Goal: Transaction & Acquisition: Subscribe to service/newsletter

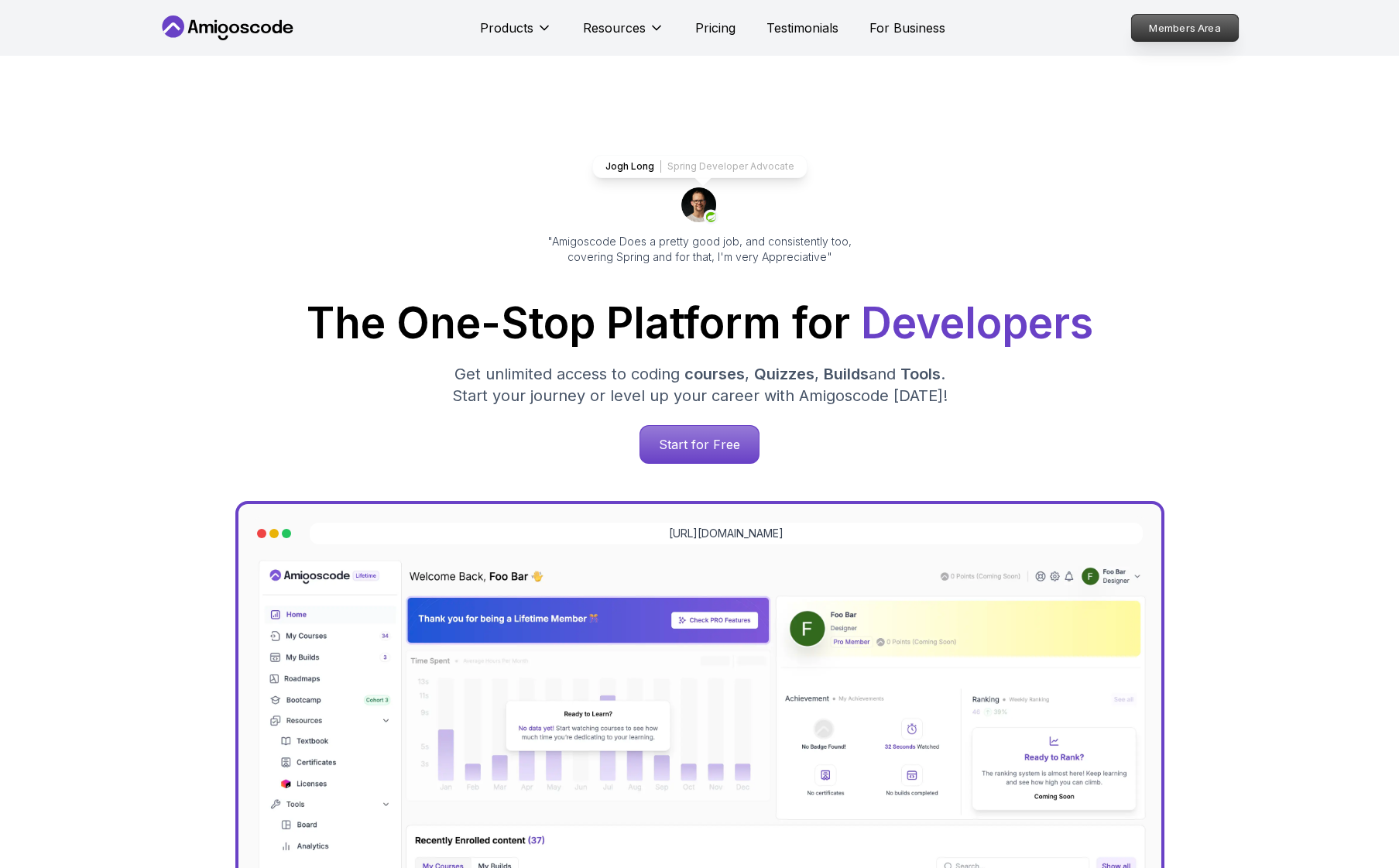
click at [1226, 24] on p "Members Area" at bounding box center [1184, 28] width 106 height 26
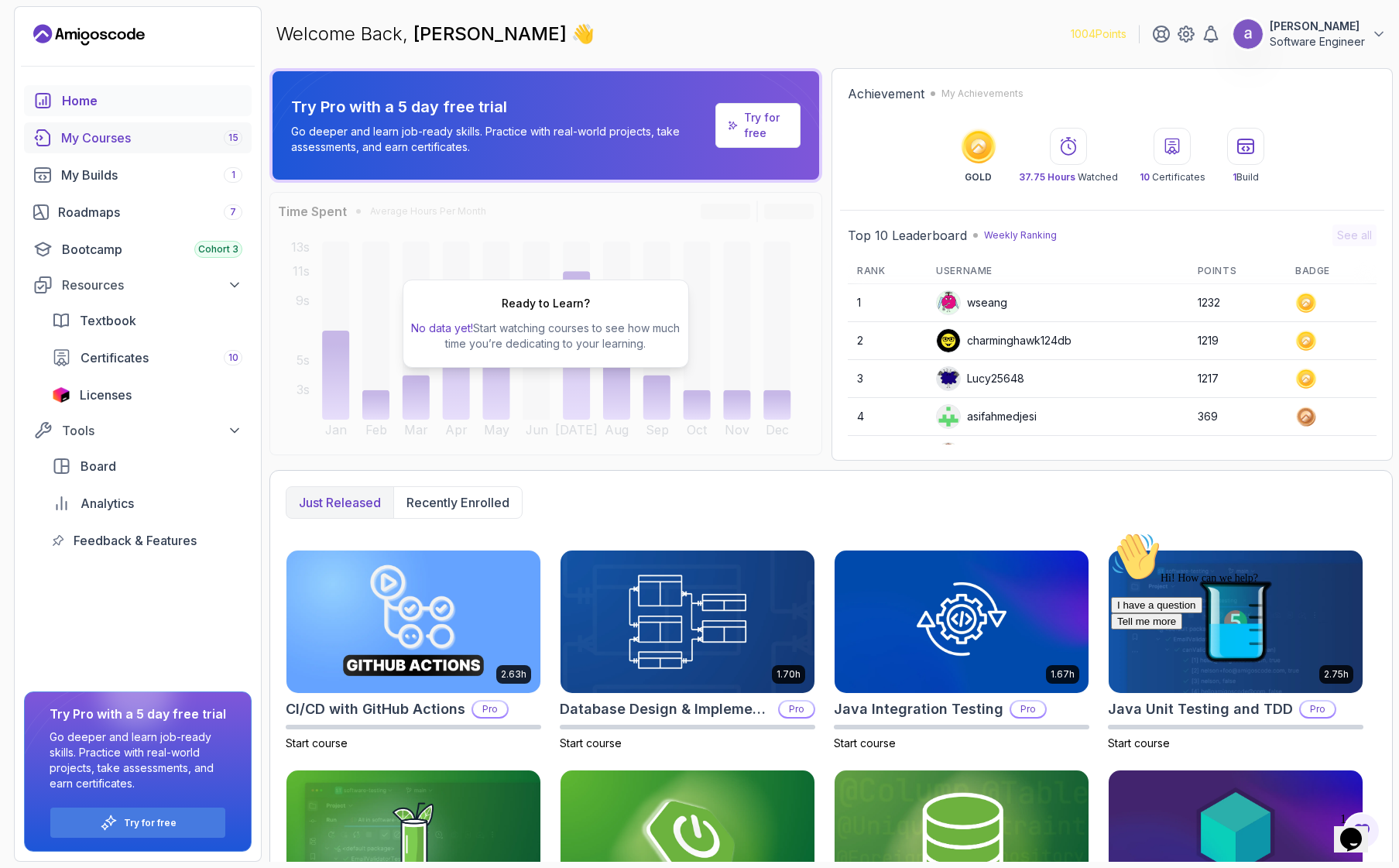
click at [105, 124] on link "My Courses 15" at bounding box center [138, 138] width 228 height 31
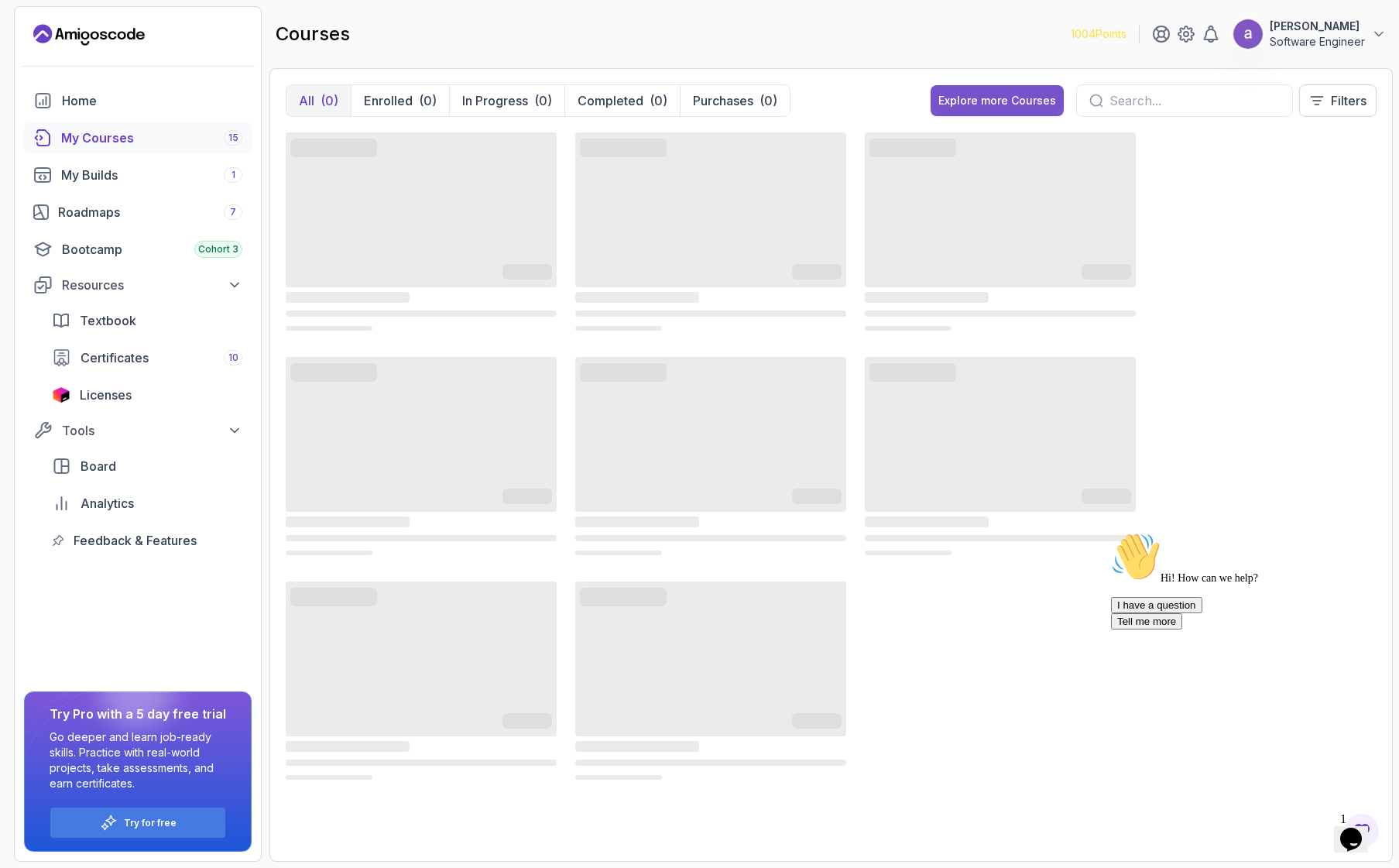
click at [980, 106] on div "Explore more Courses" at bounding box center [996, 101] width 117 height 16
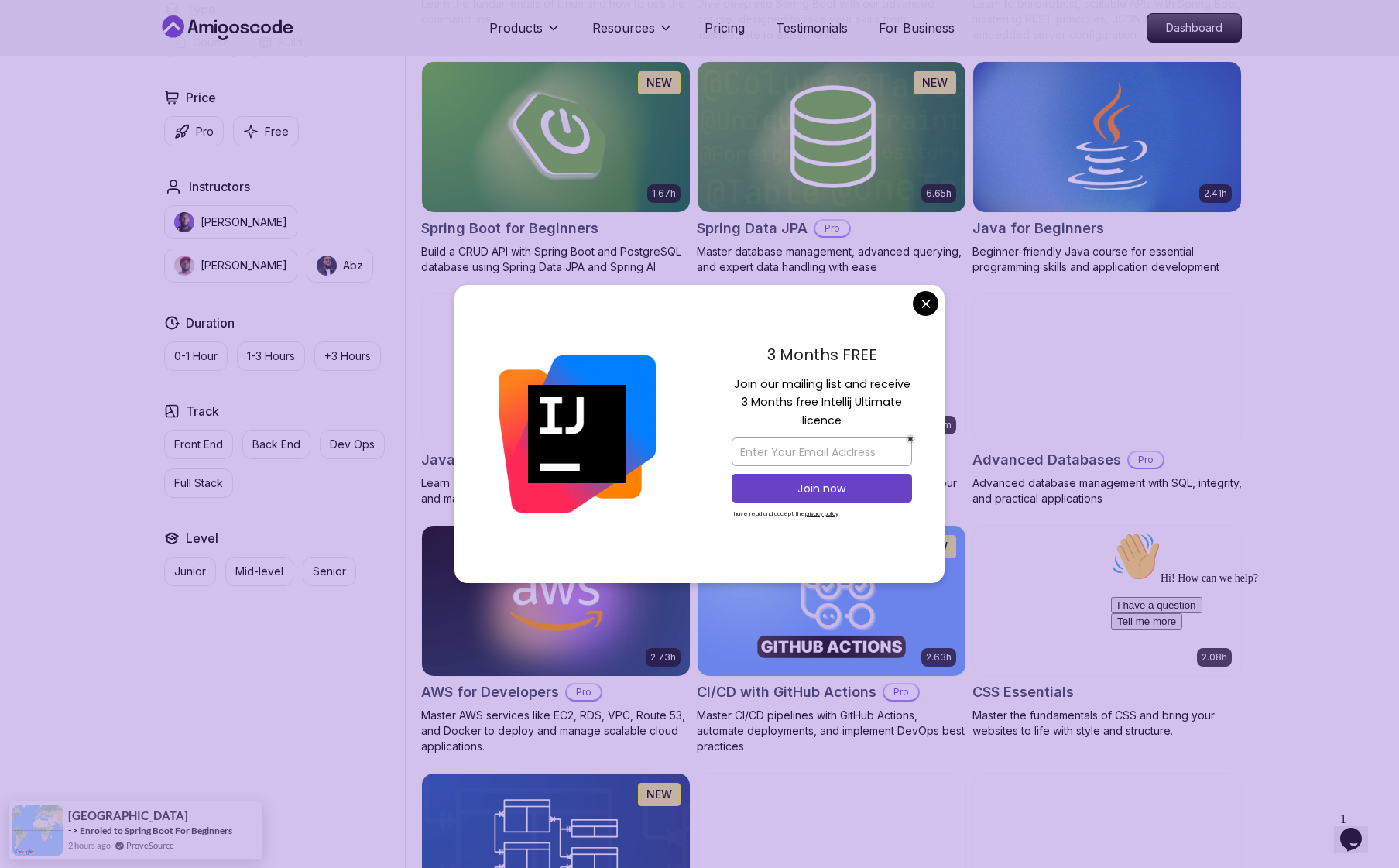
scroll to position [685, 0]
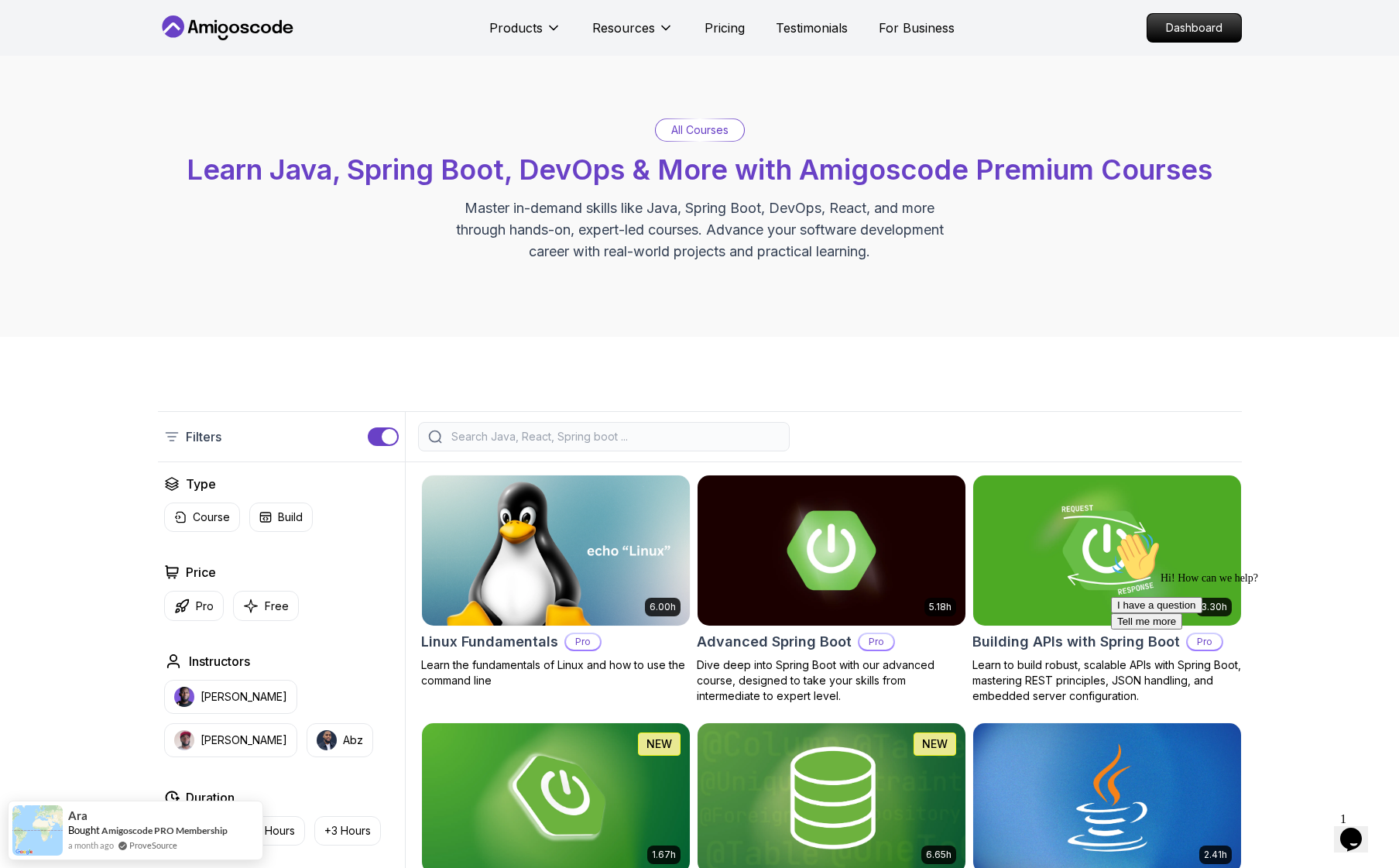
scroll to position [0, 0]
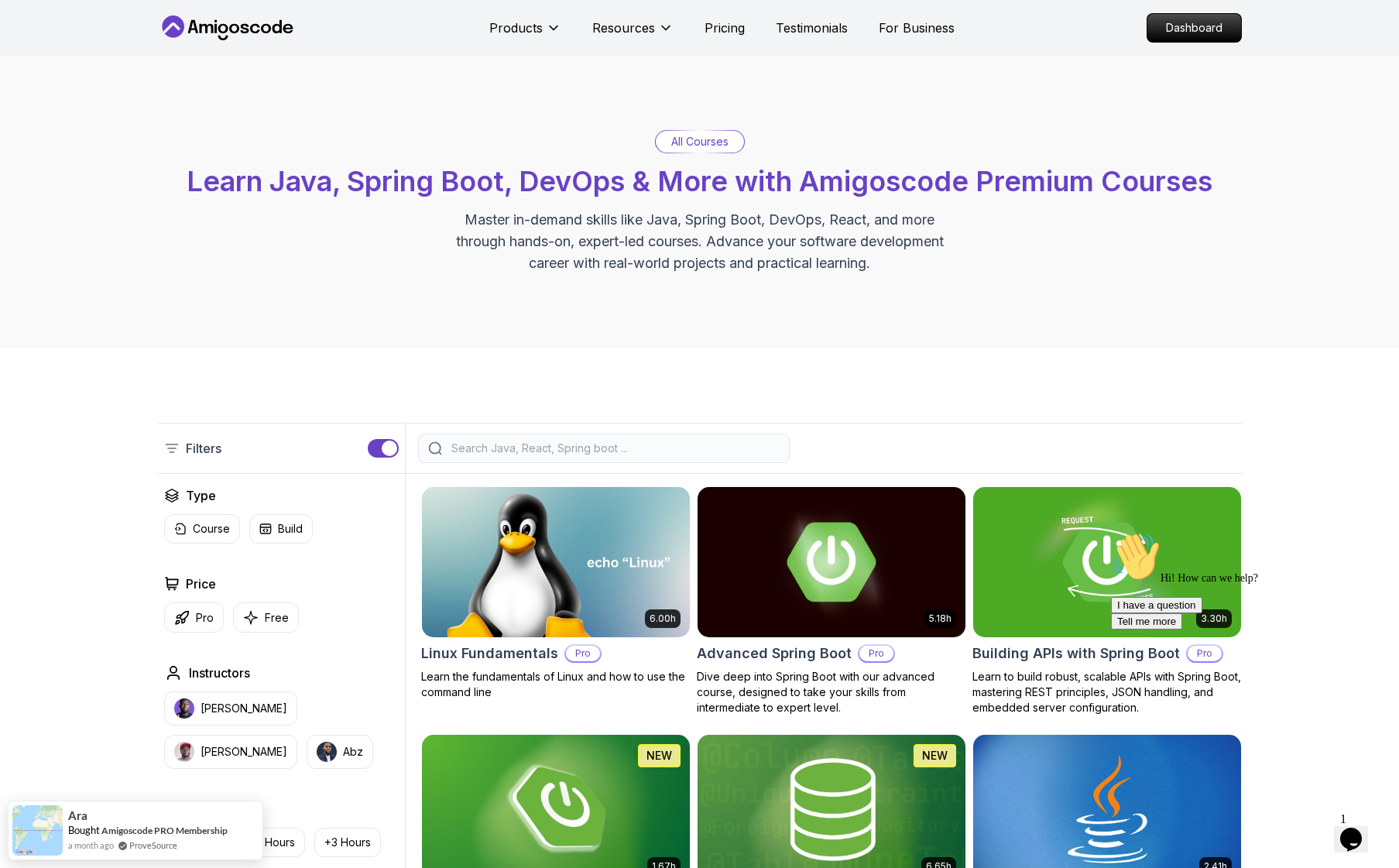
click at [690, 454] on input "search" at bounding box center [614, 448] width 331 height 16
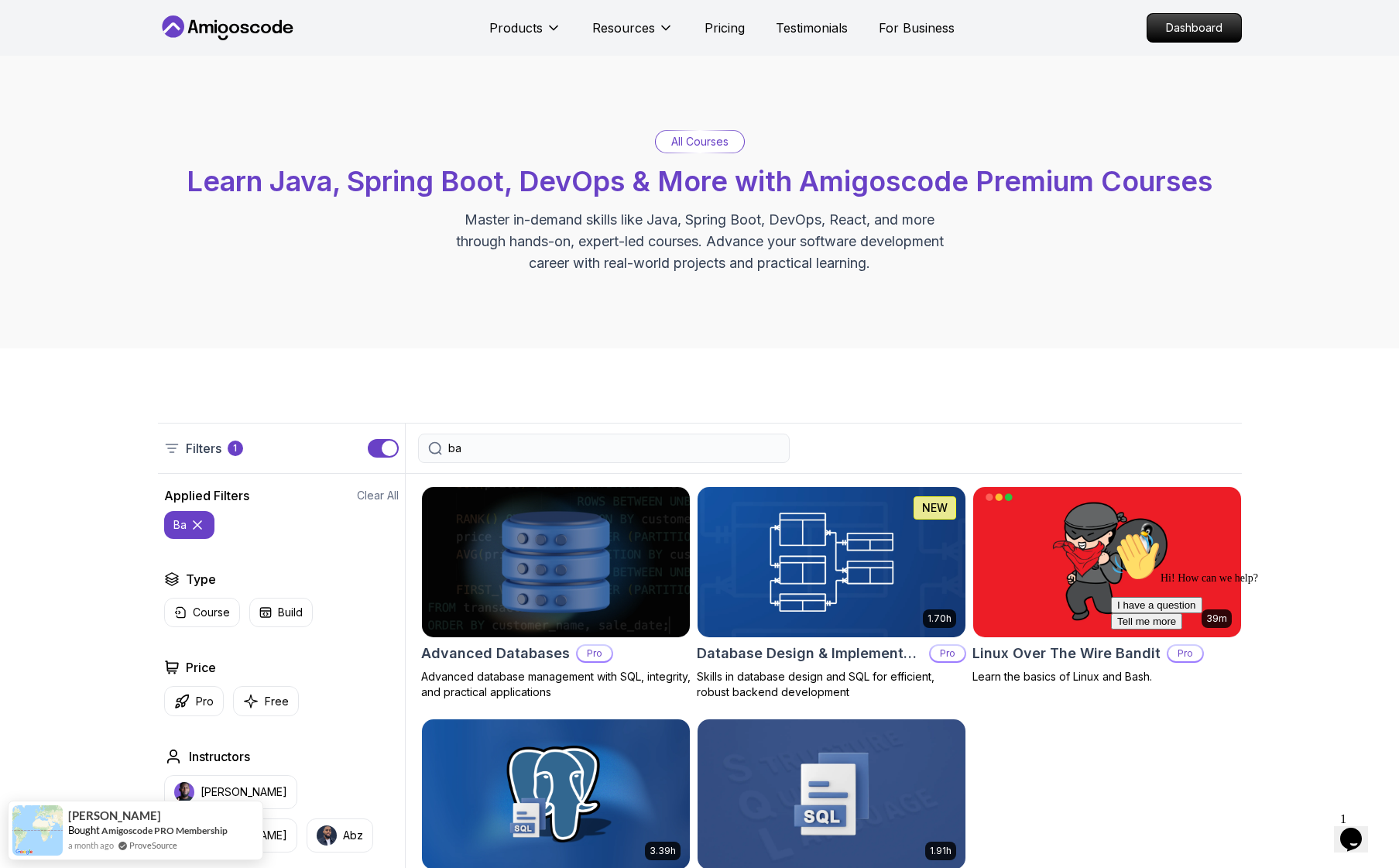
type input "b"
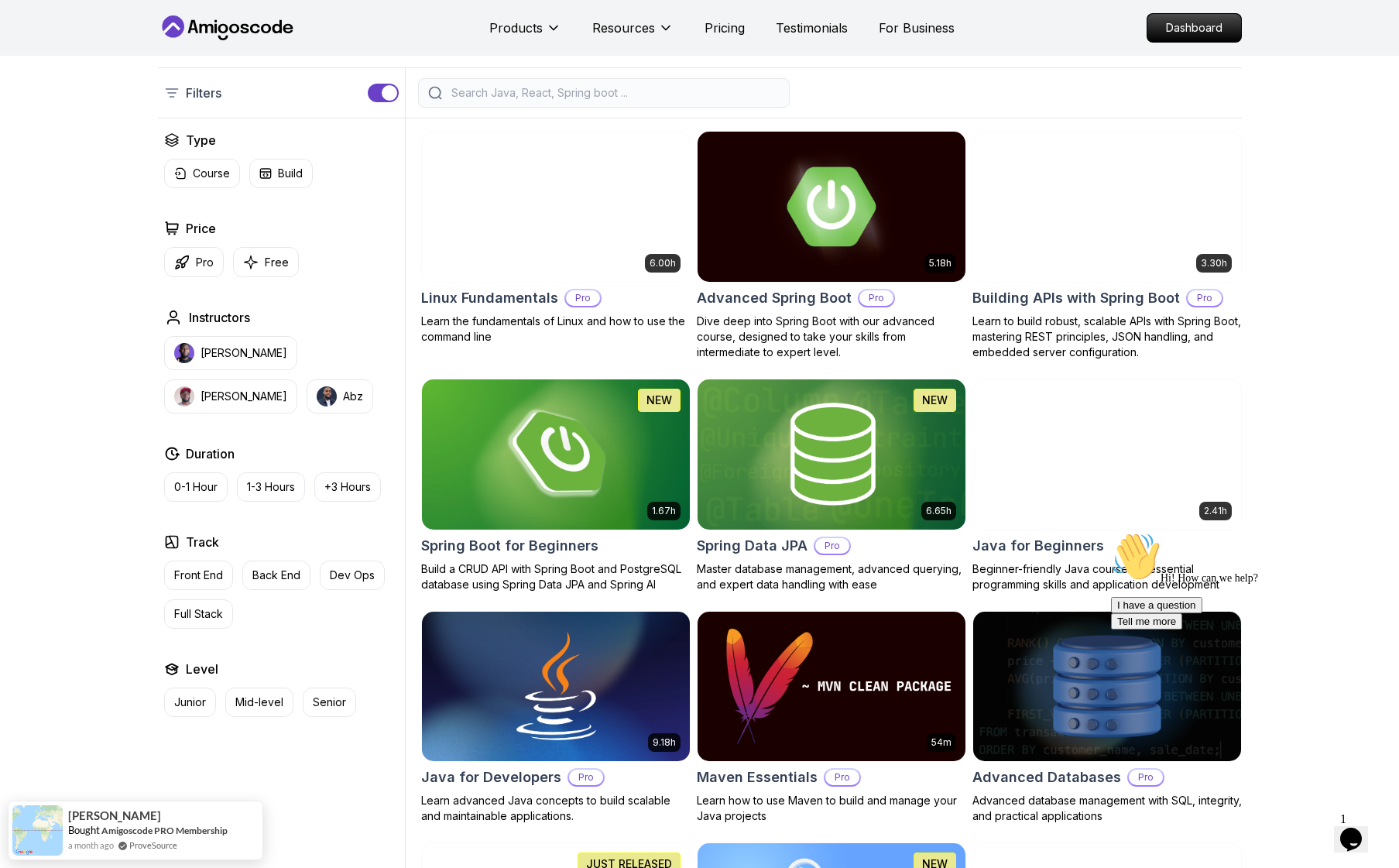
scroll to position [375, 0]
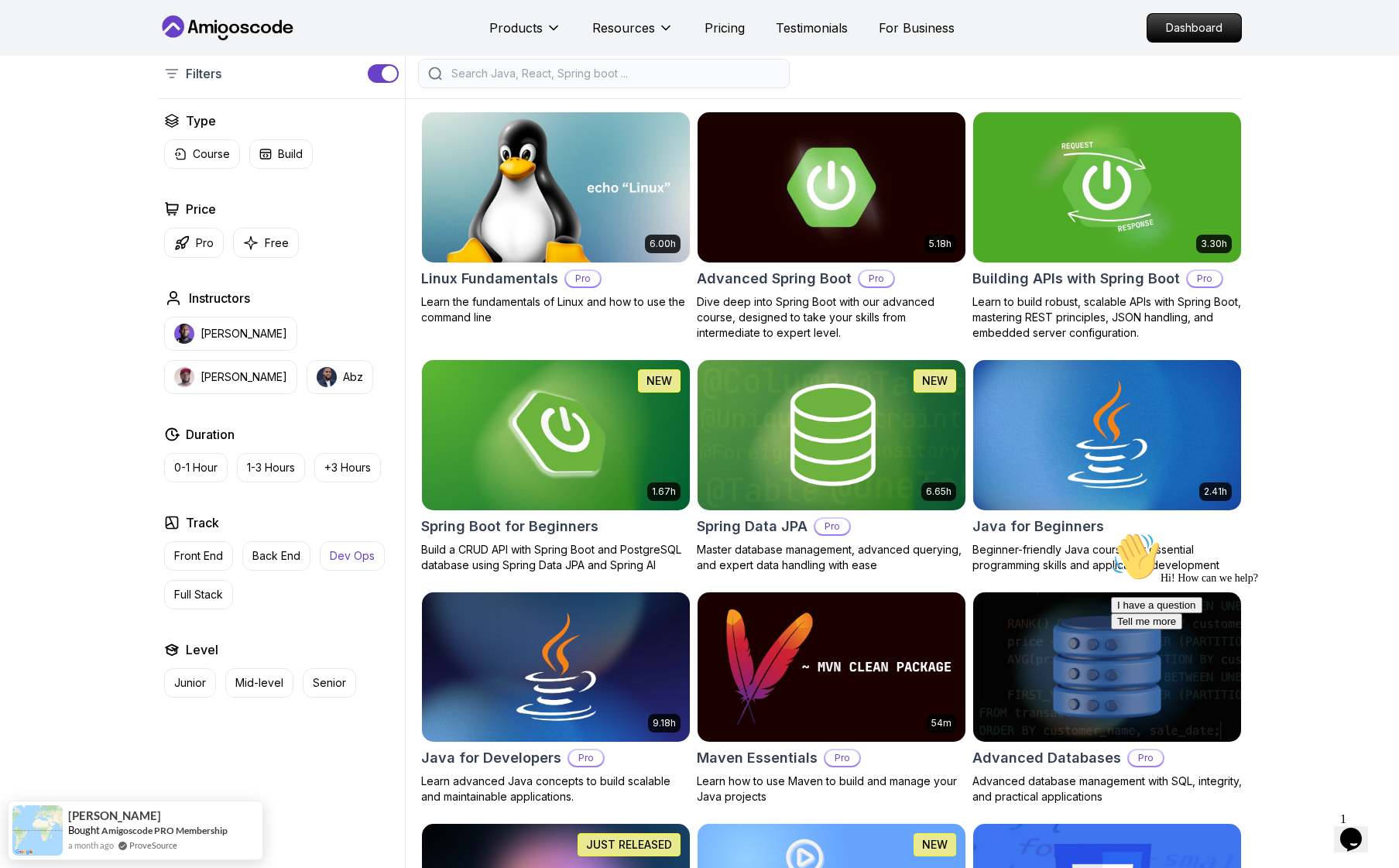
click at [370, 557] on p "Dev Ops" at bounding box center [352, 556] width 45 height 16
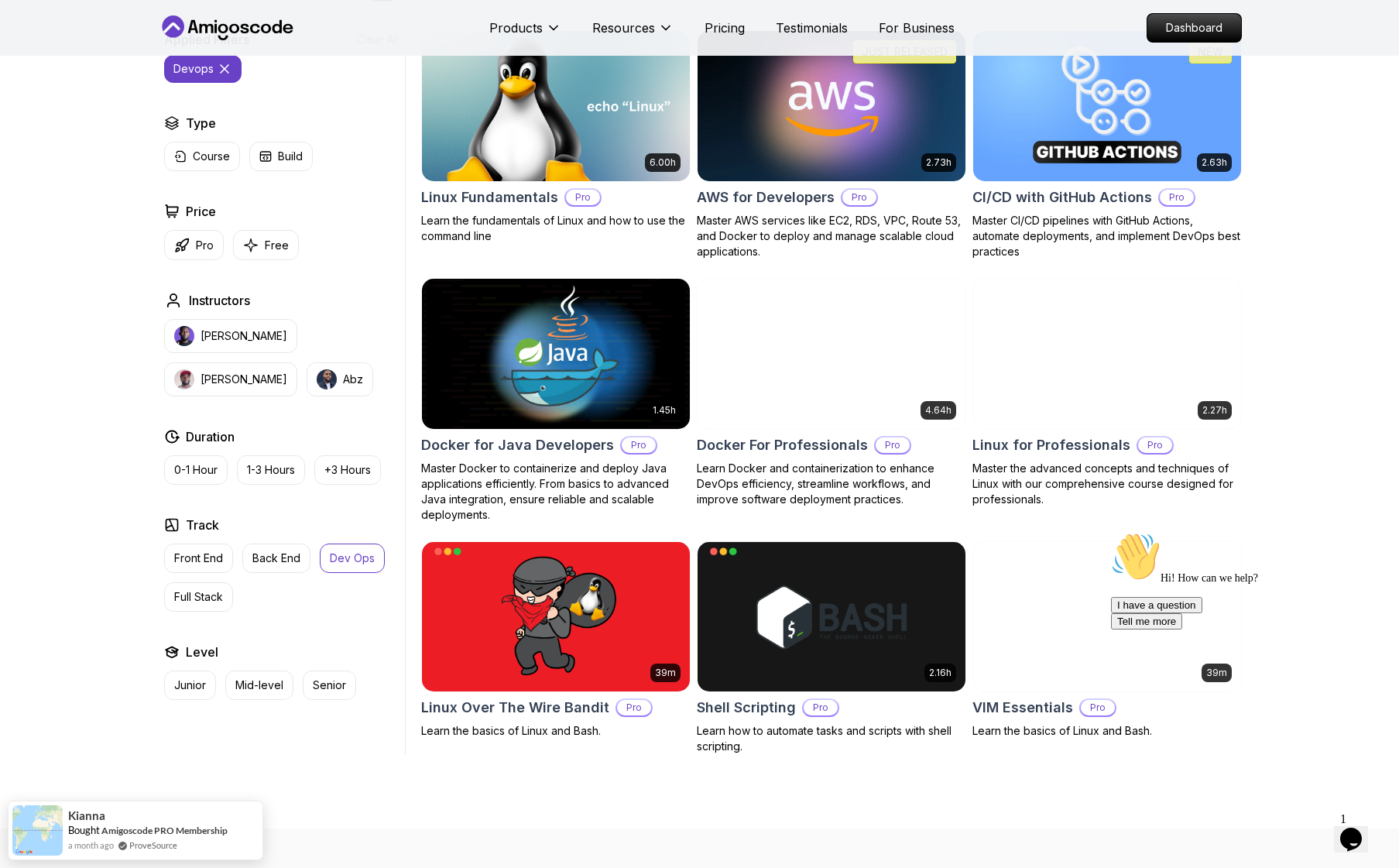
scroll to position [454, 0]
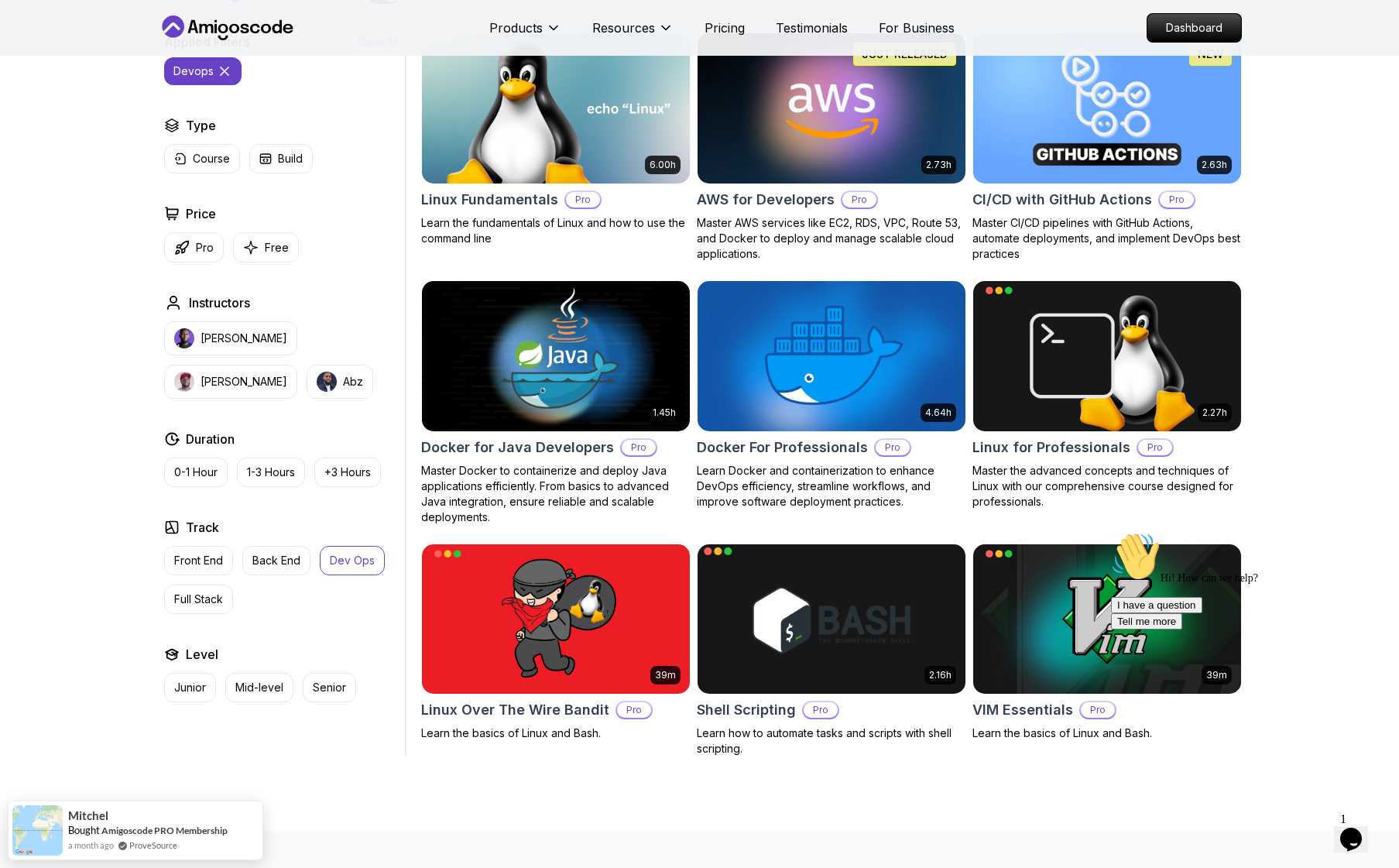
click at [811, 636] on img at bounding box center [832, 619] width 281 height 157
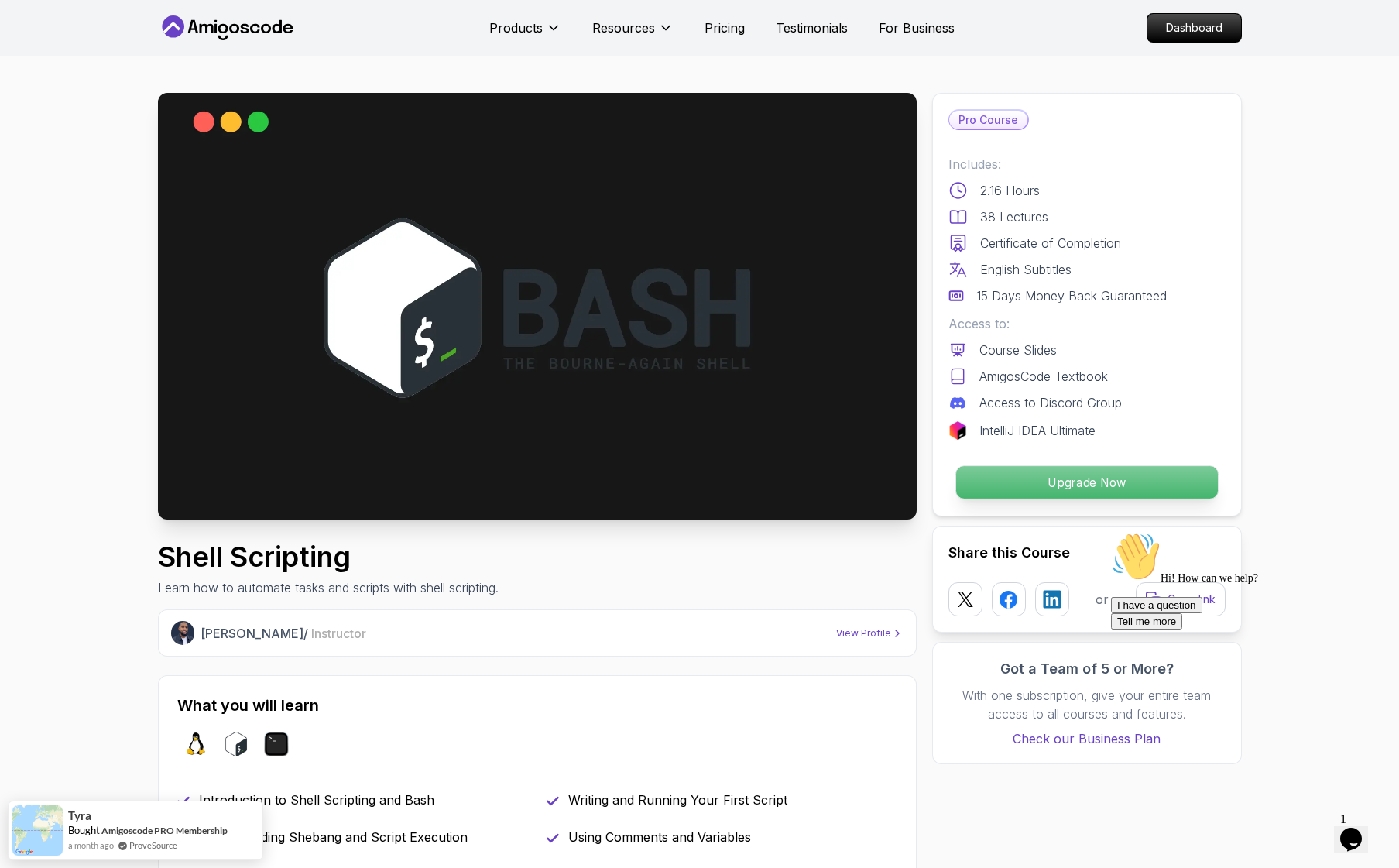
click at [990, 470] on p "Upgrade Now" at bounding box center [1086, 483] width 262 height 33
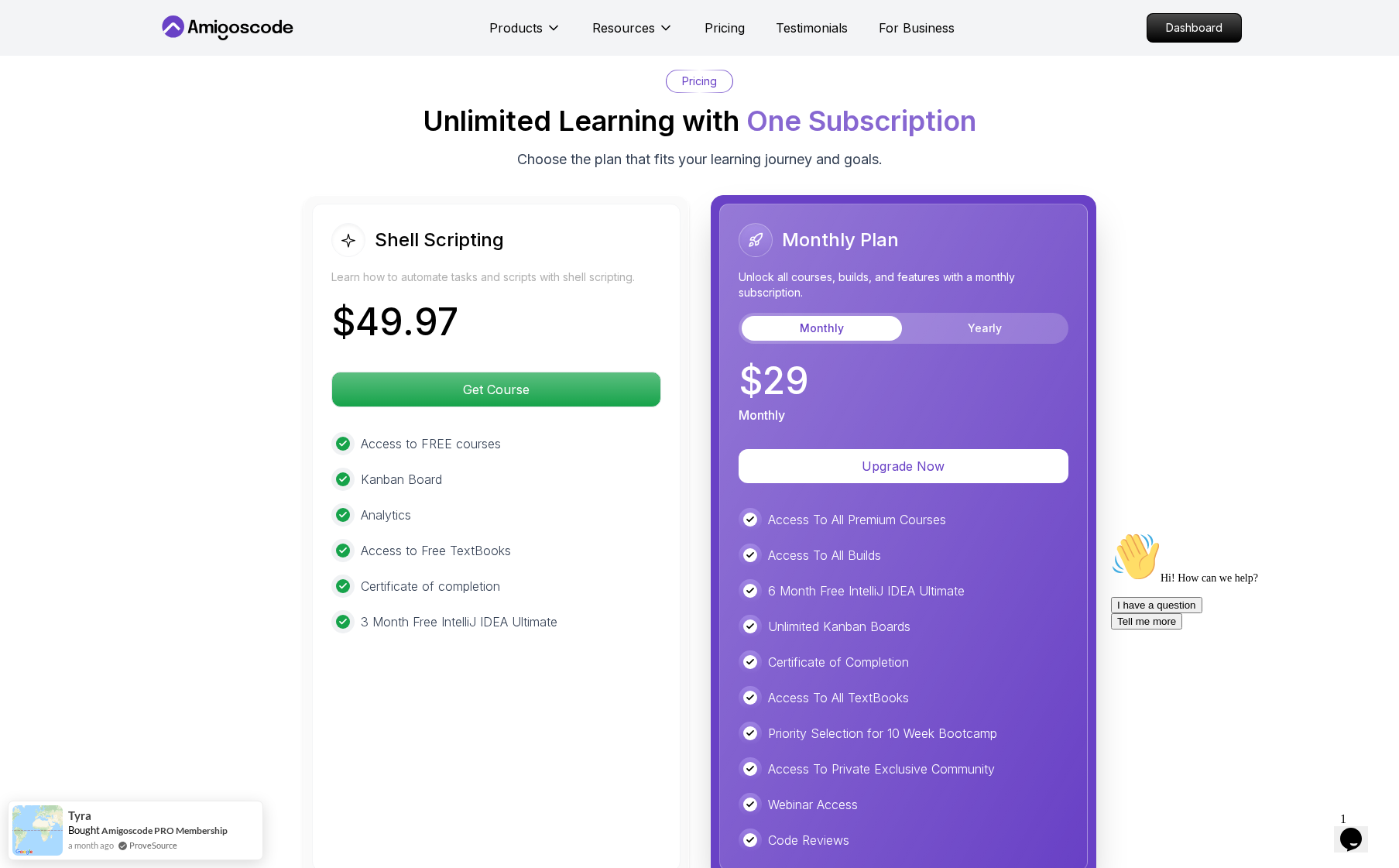
scroll to position [3324, 0]
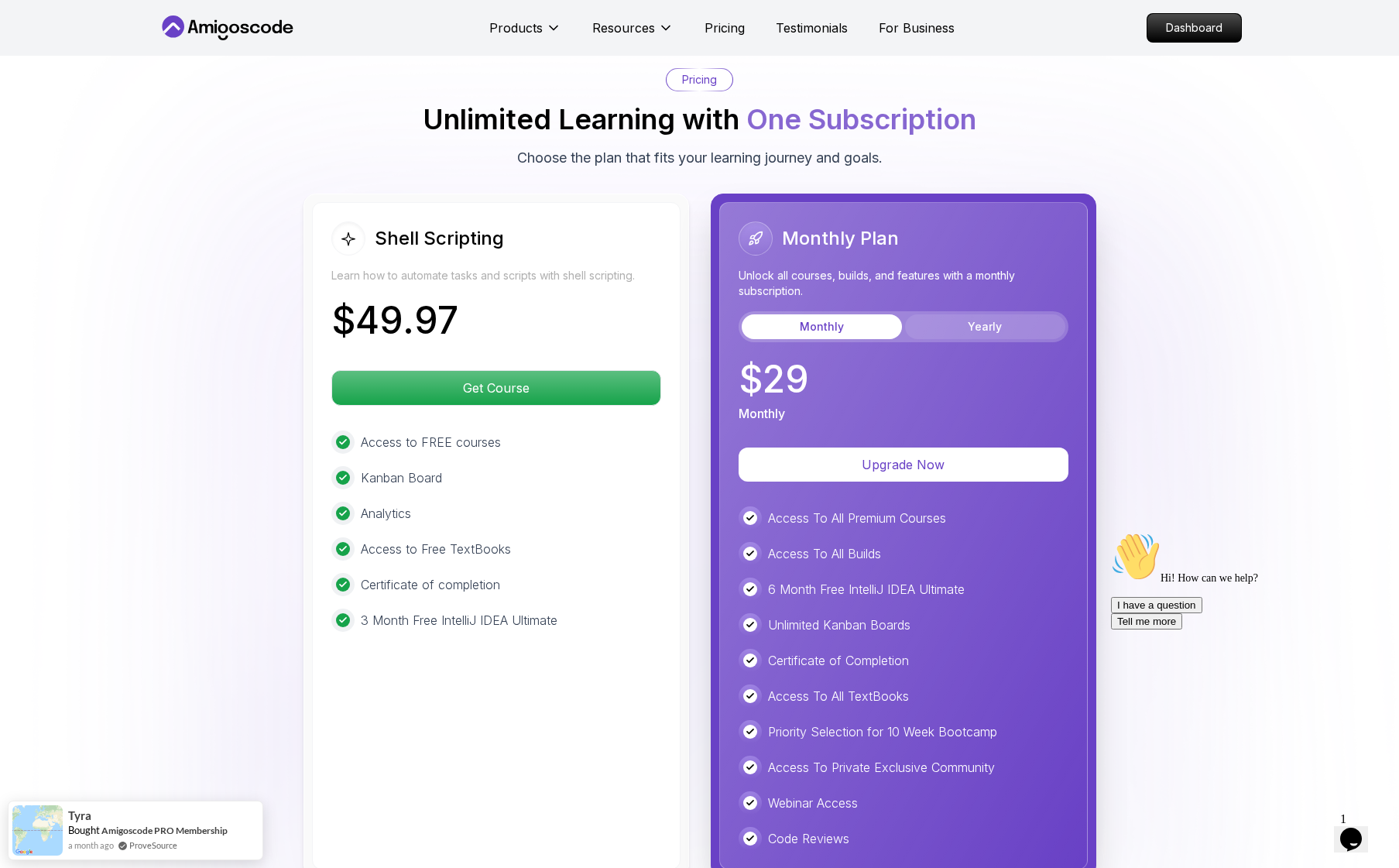
click at [1020, 321] on button "Yearly" at bounding box center [986, 326] width 160 height 25
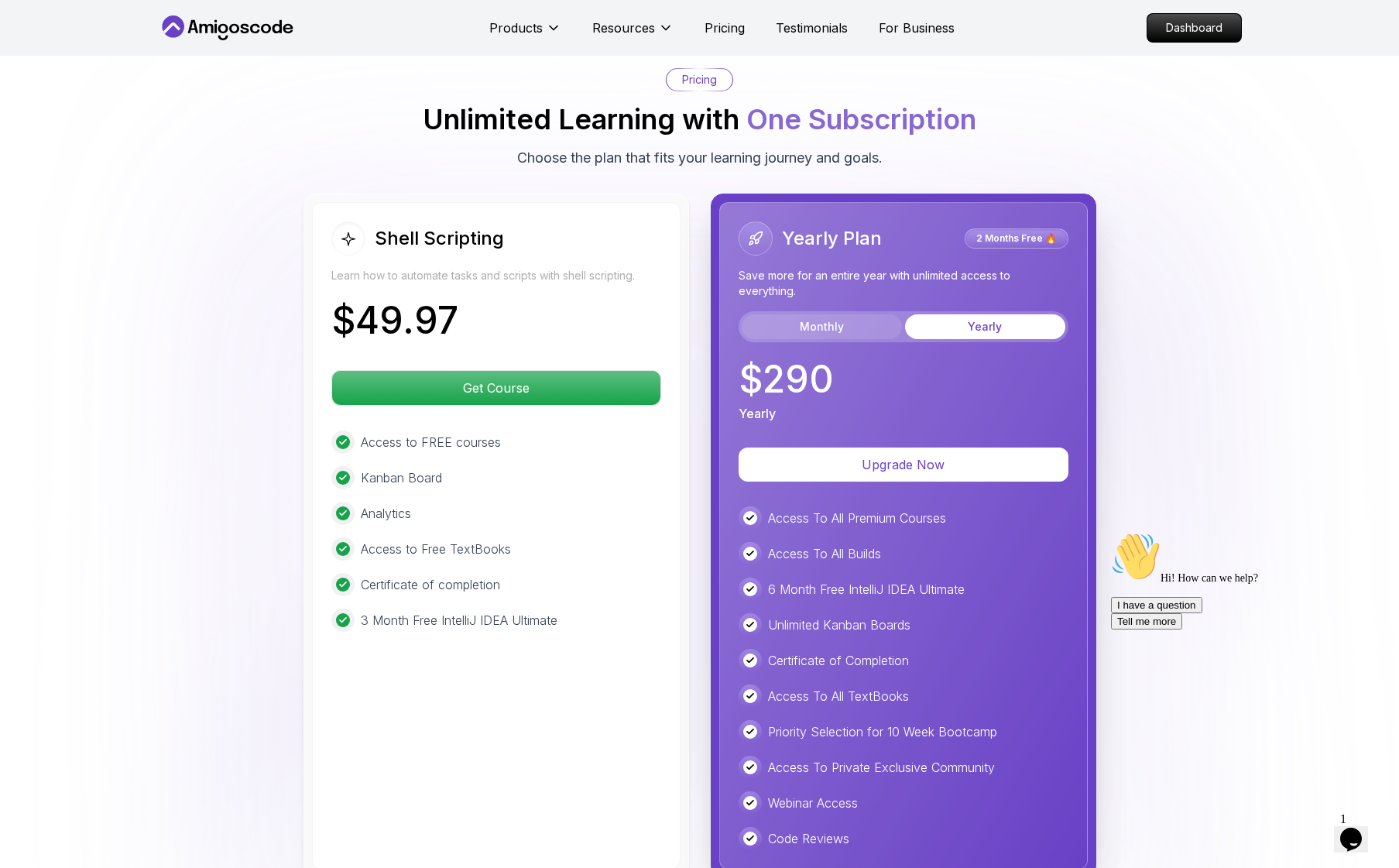
click at [844, 330] on button "Monthly" at bounding box center [822, 326] width 160 height 25
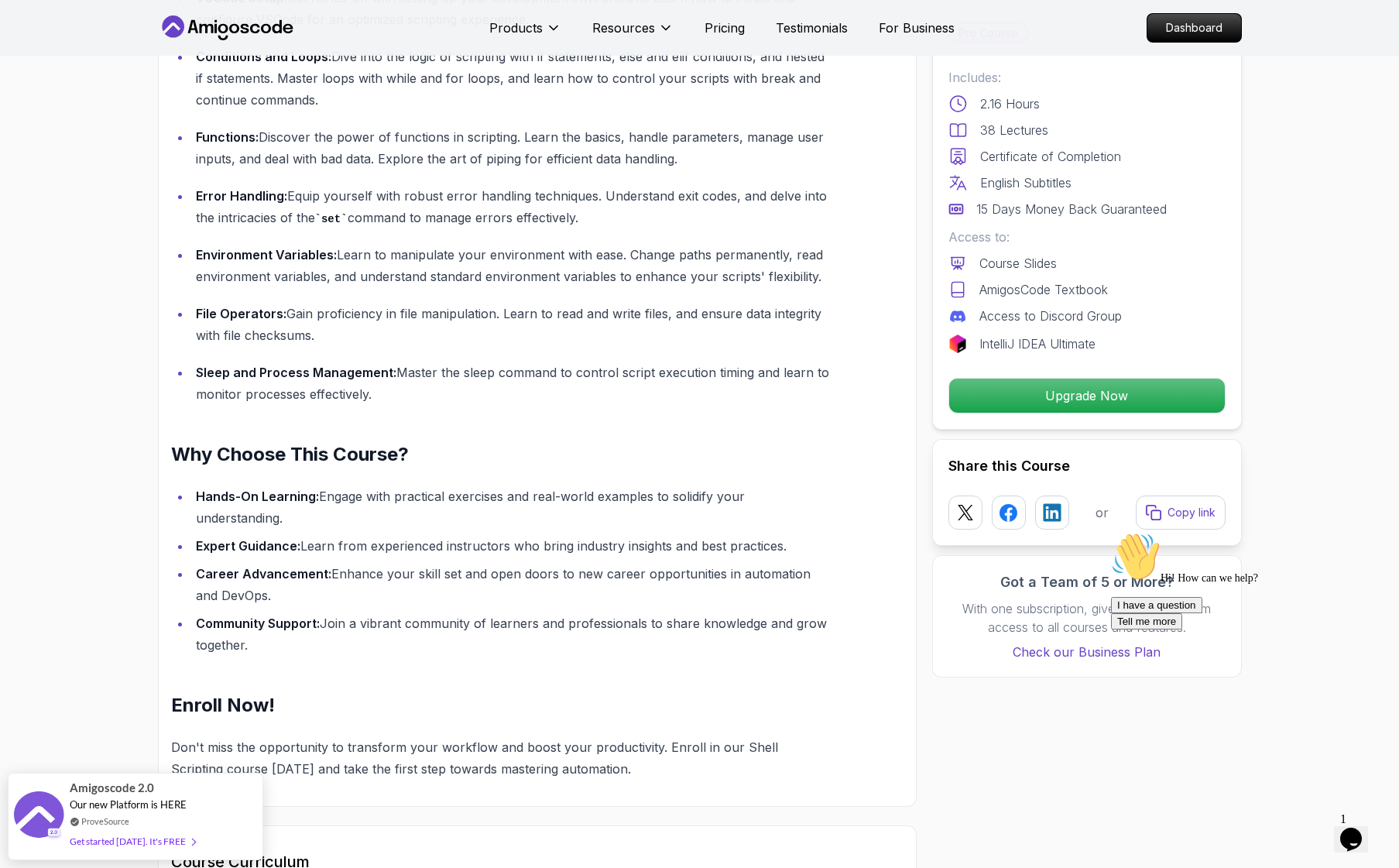
scroll to position [0, 0]
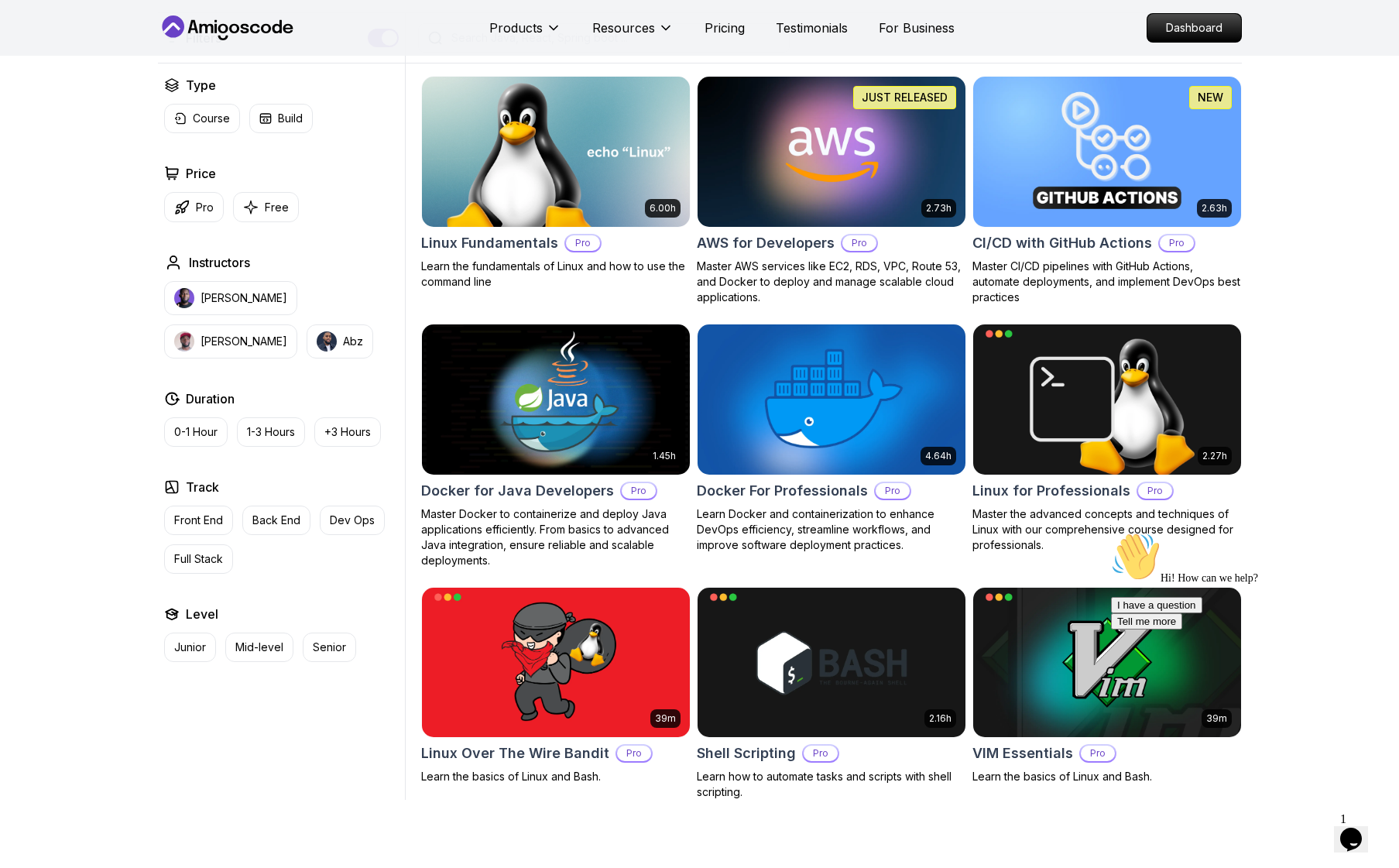
scroll to position [454, 0]
